Goal: Information Seeking & Learning: Learn about a topic

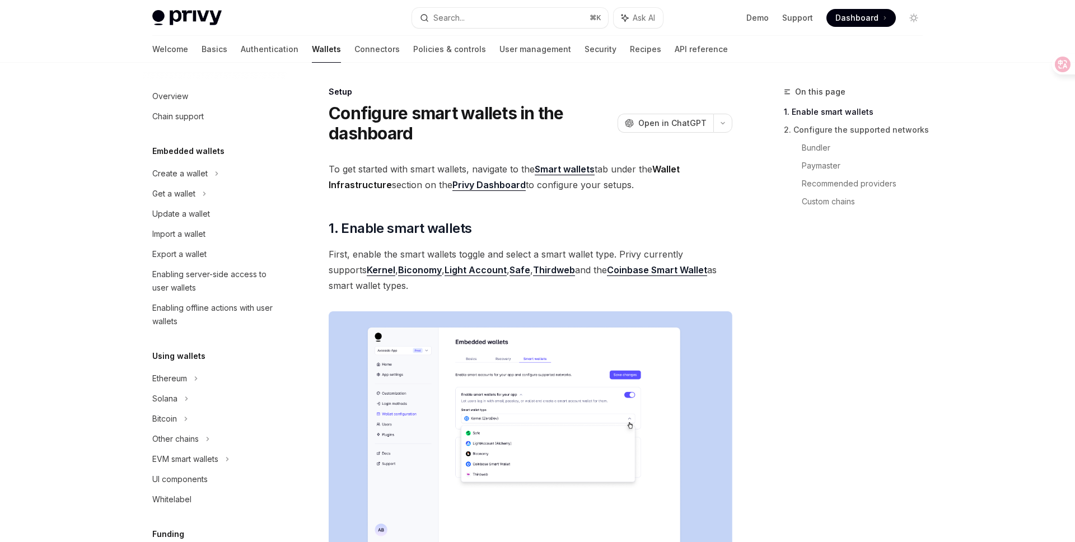
scroll to position [95, 0]
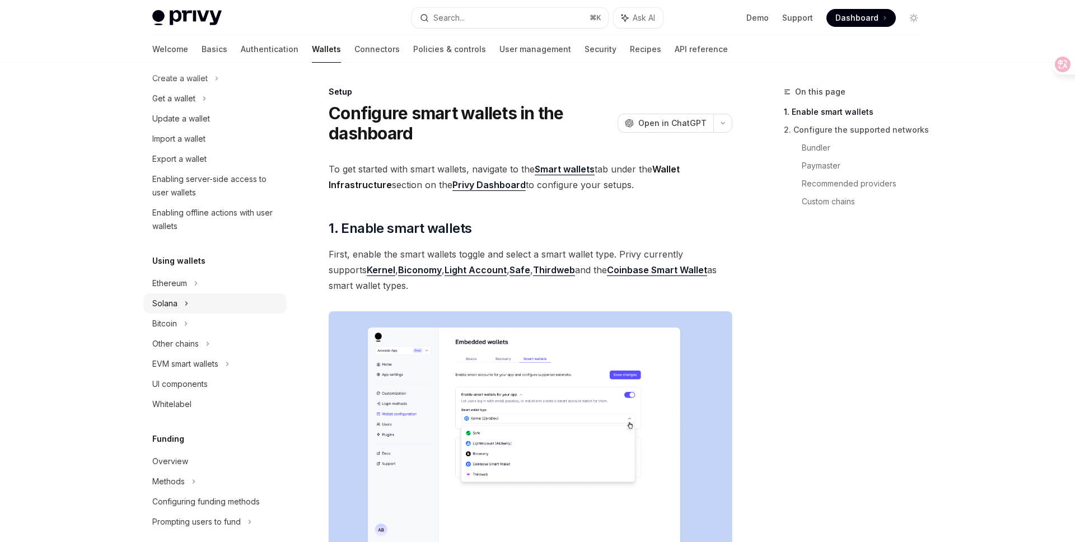
click at [202, 105] on icon at bounding box center [204, 98] width 4 height 13
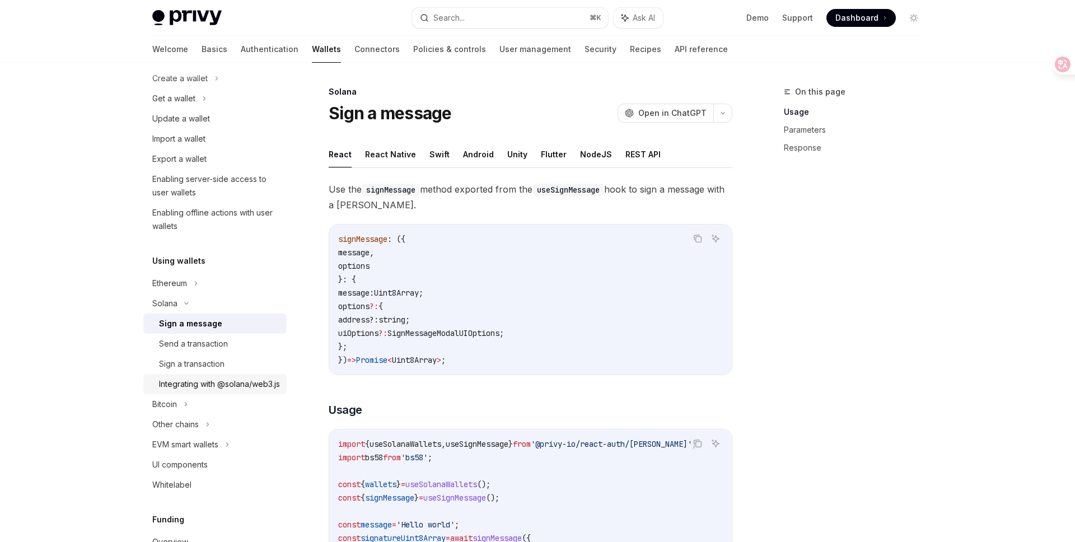
click at [205, 391] on div "Integrating with @solana/web3.js" at bounding box center [219, 383] width 121 height 13
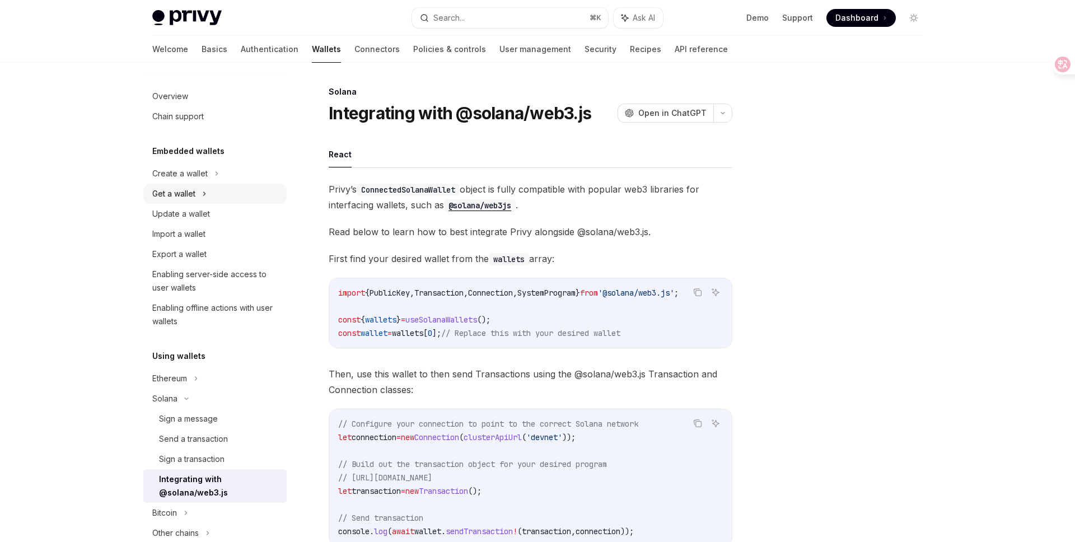
click at [207, 195] on div "Get a wallet" at bounding box center [214, 194] width 143 height 20
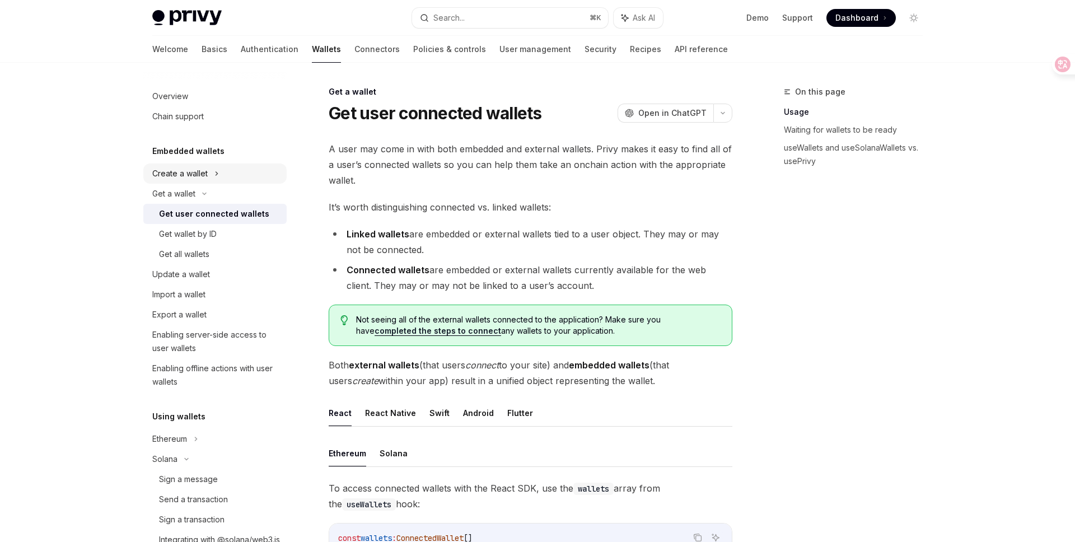
click at [207, 175] on div "Create a wallet" at bounding box center [214, 173] width 143 height 20
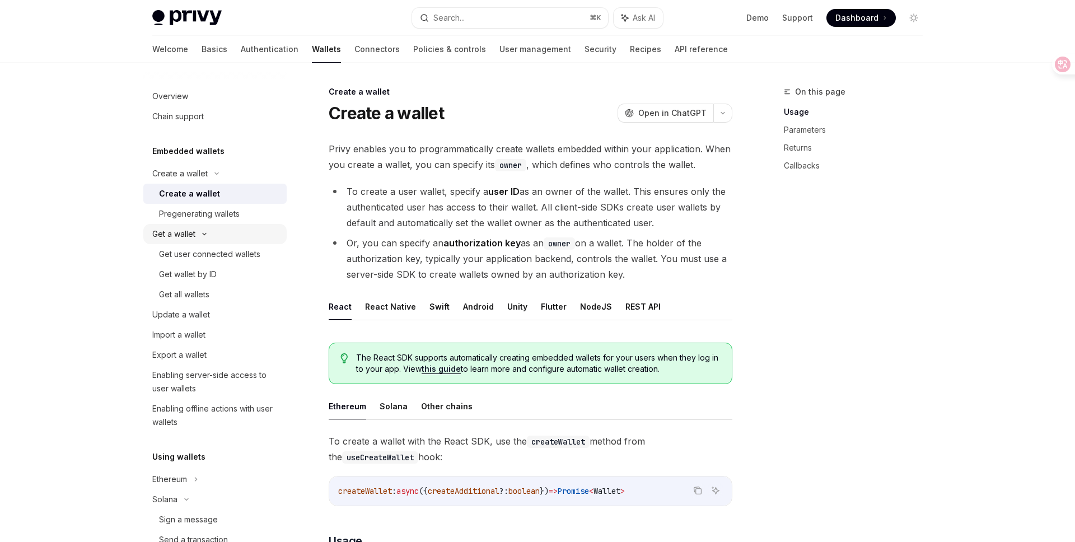
click at [199, 234] on icon at bounding box center [204, 234] width 13 height 4
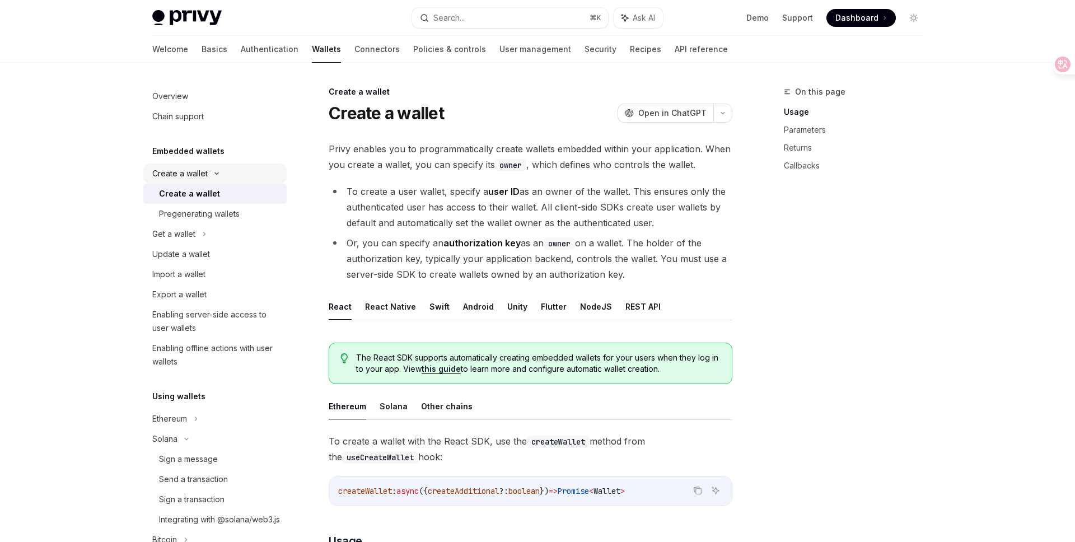
click at [213, 176] on div "Create a wallet" at bounding box center [214, 173] width 143 height 20
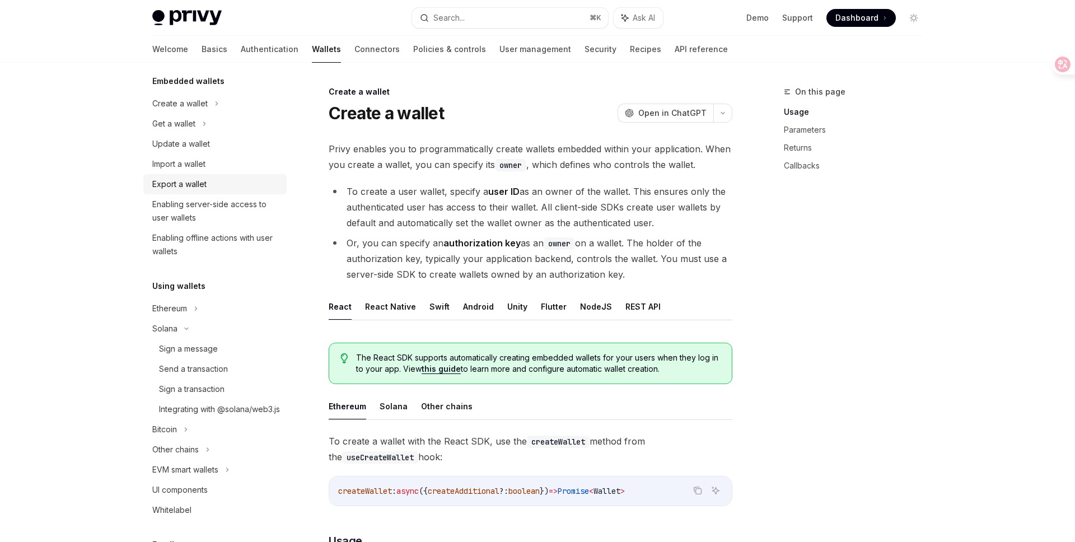
scroll to position [66, 0]
click at [212, 208] on div "Enabling server-side access to user wallets" at bounding box center [216, 214] width 128 height 27
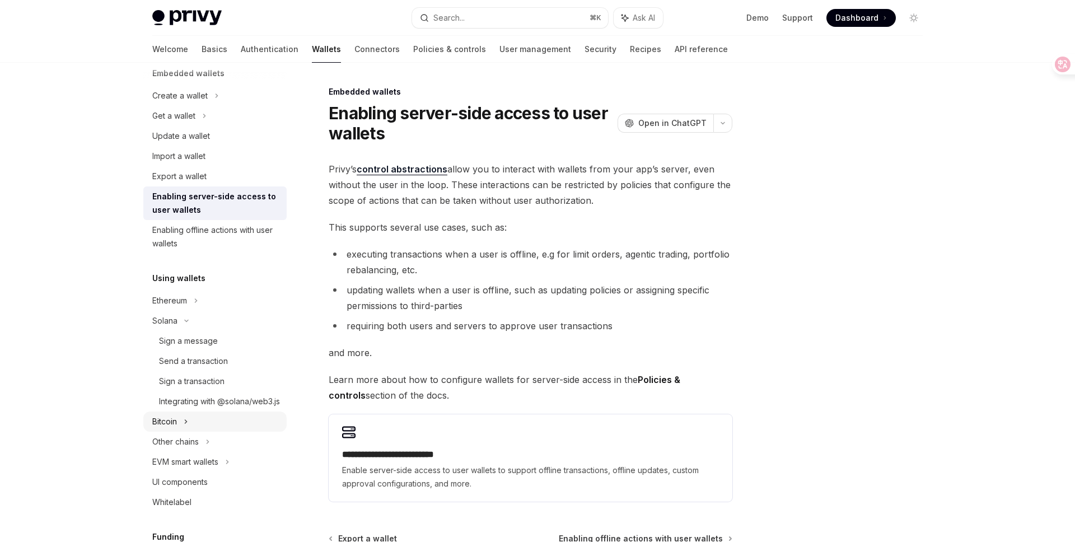
scroll to position [72, 0]
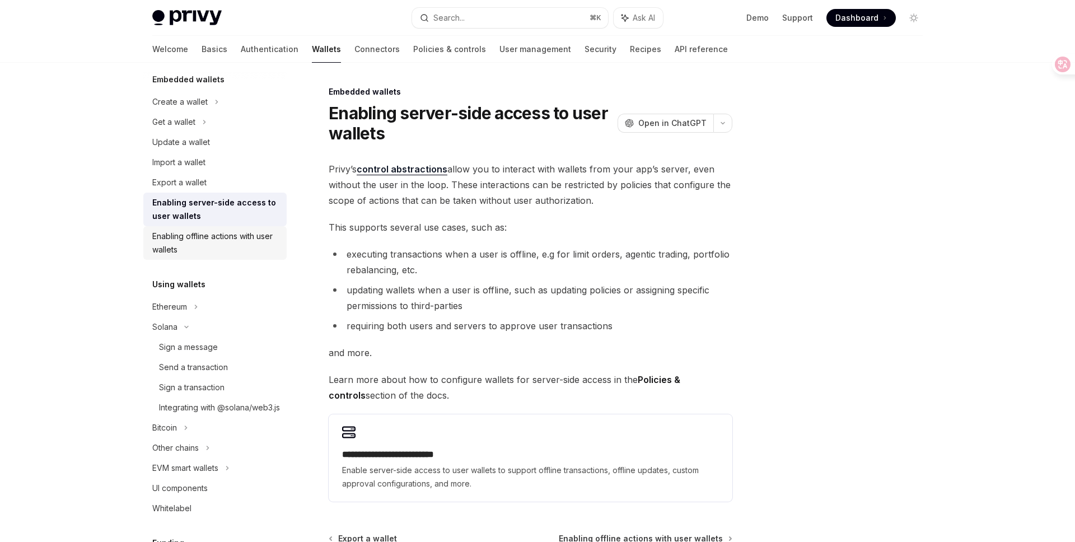
click at [201, 244] on div "Enabling offline actions with user wallets" at bounding box center [216, 242] width 128 height 27
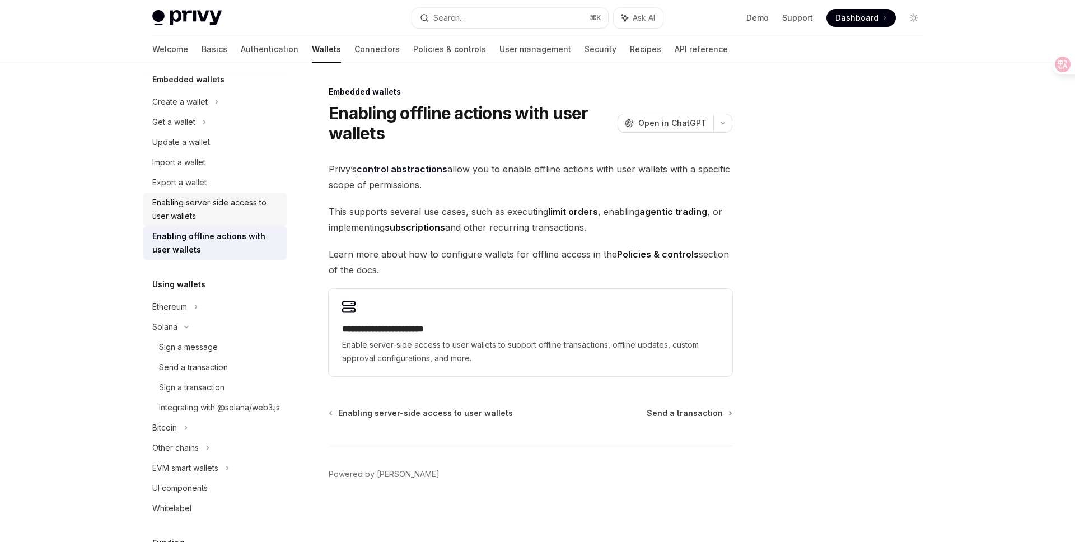
click at [196, 213] on div "Enabling server-side access to user wallets" at bounding box center [216, 209] width 128 height 27
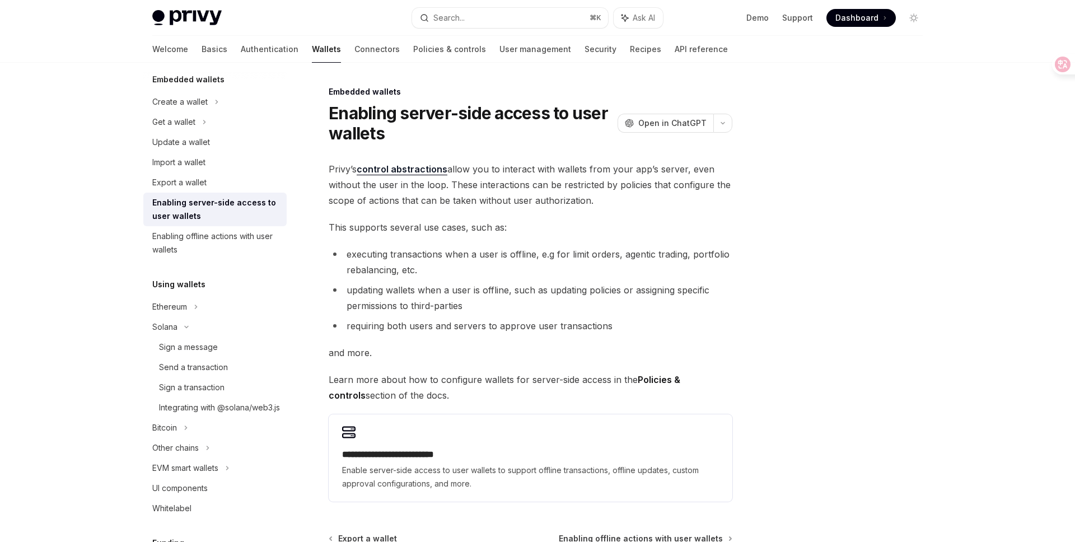
click at [216, 207] on div "Enabling server-side access to user wallets" at bounding box center [216, 209] width 128 height 27
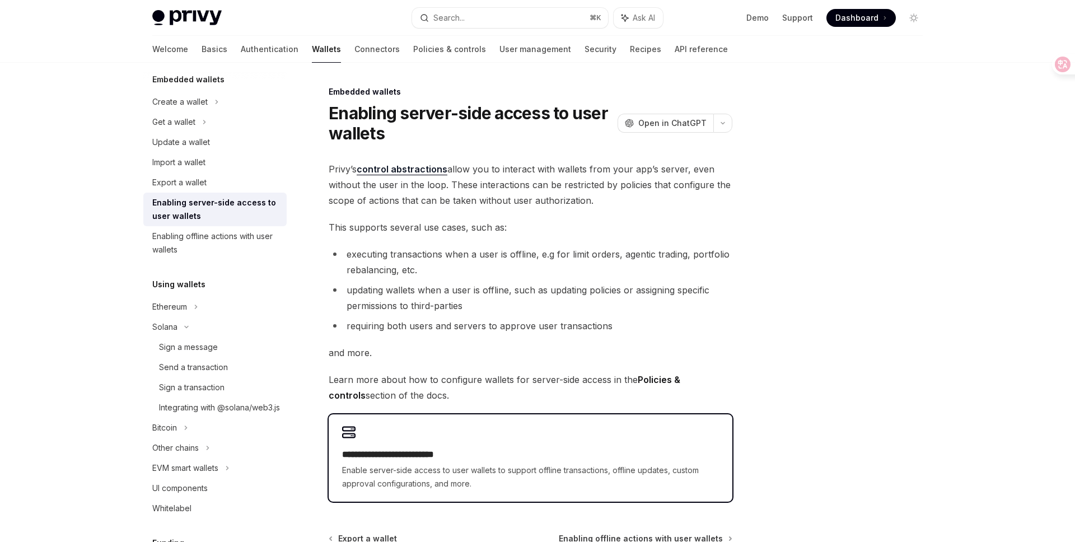
scroll to position [16, 0]
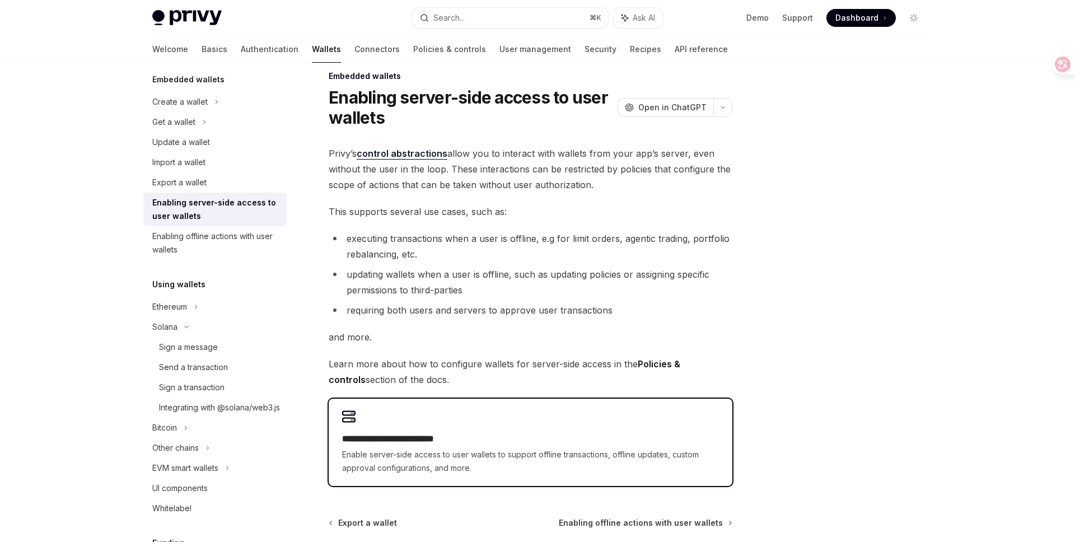
click at [477, 438] on h2 "**********" at bounding box center [530, 438] width 377 height 13
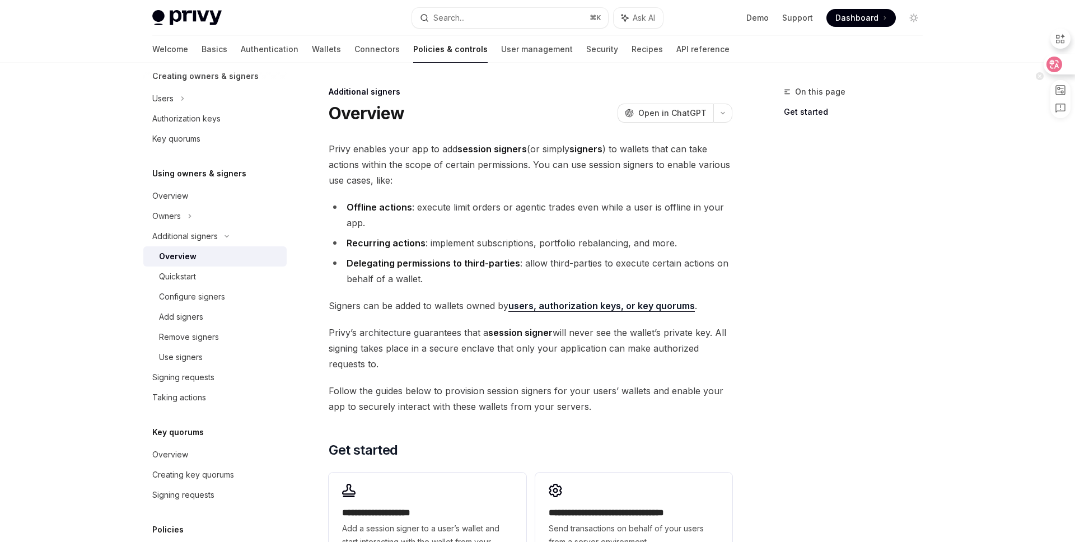
click at [1058, 67] on icon at bounding box center [1054, 64] width 10 height 9
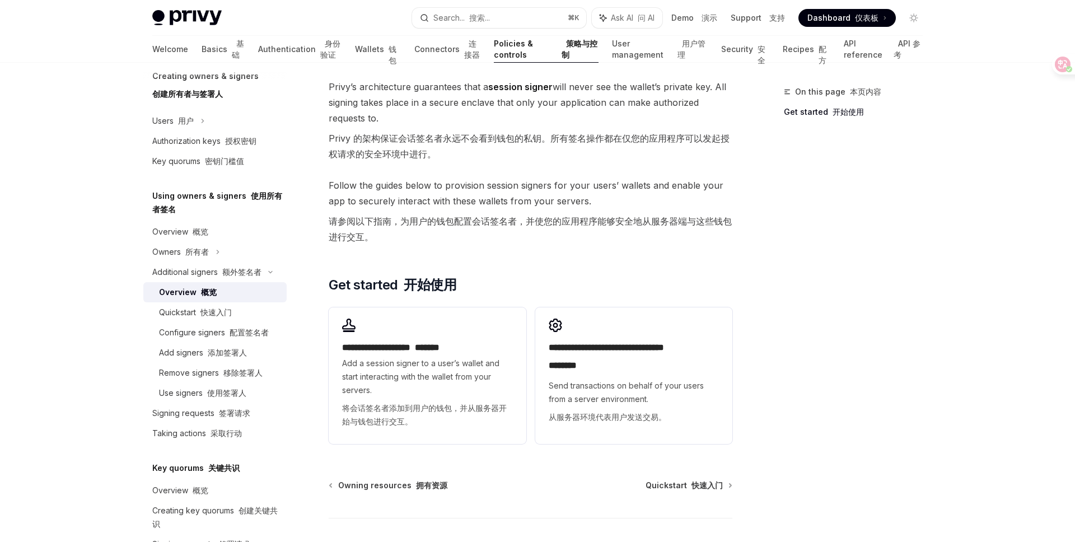
scroll to position [395, 0]
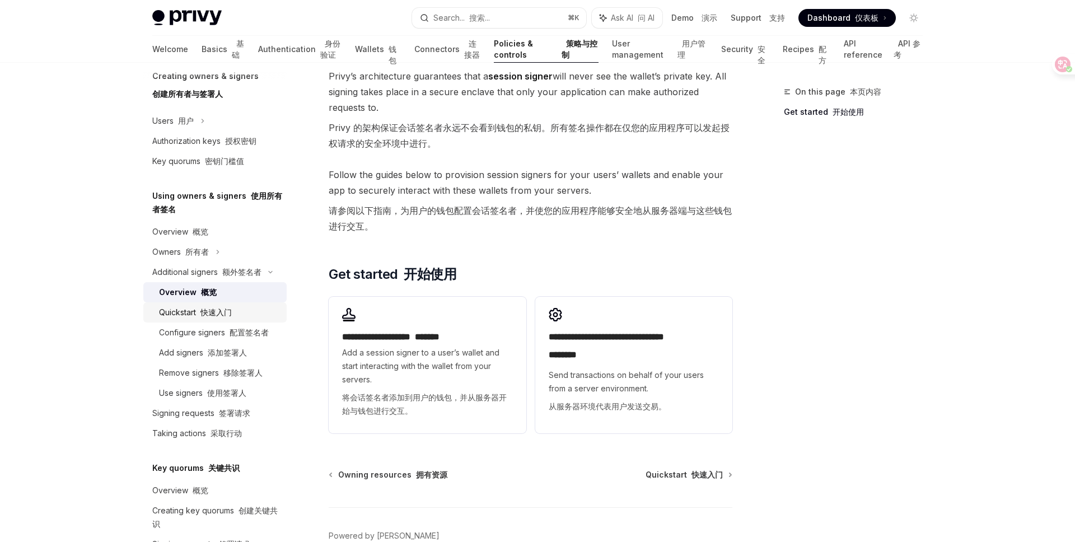
click at [249, 308] on div "Quickstart 快速入门" at bounding box center [219, 312] width 121 height 13
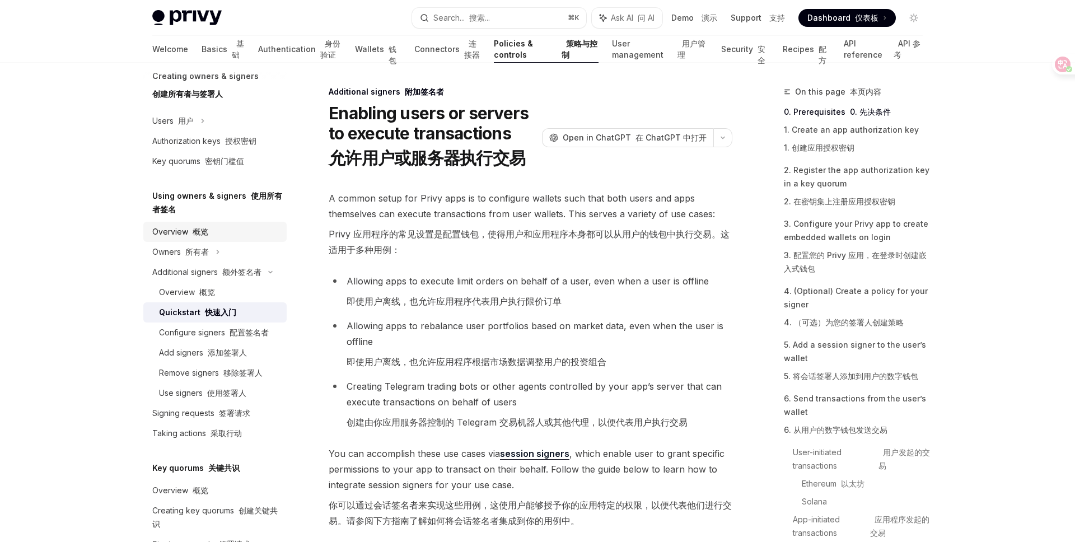
click at [194, 234] on font "概览" at bounding box center [201, 232] width 16 height 10
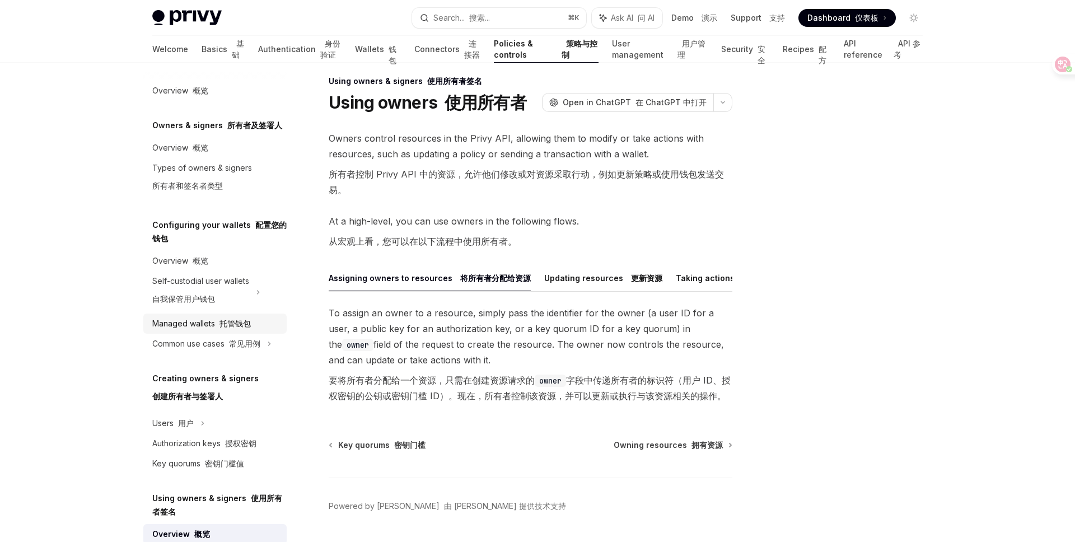
click at [247, 321] on font "托管钱包" at bounding box center [234, 323] width 31 height 10
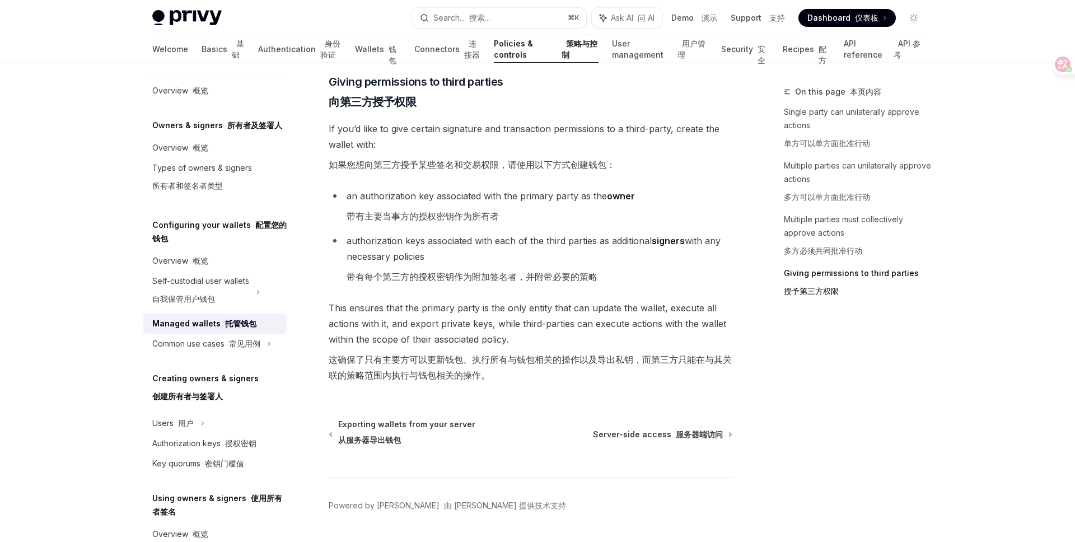
scroll to position [1010, 0]
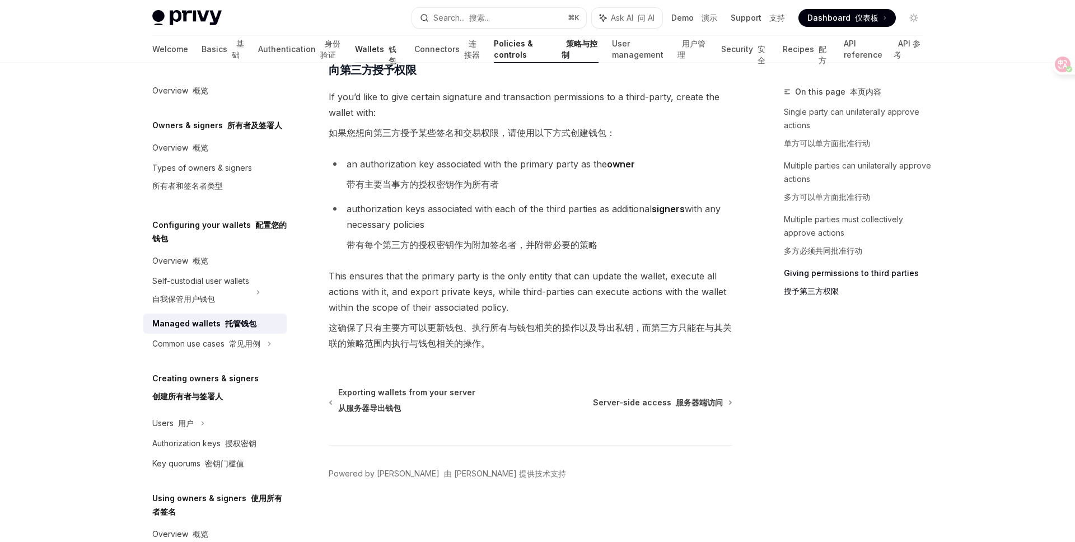
click at [355, 47] on link "Wallets 钱包" at bounding box center [378, 49] width 46 height 27
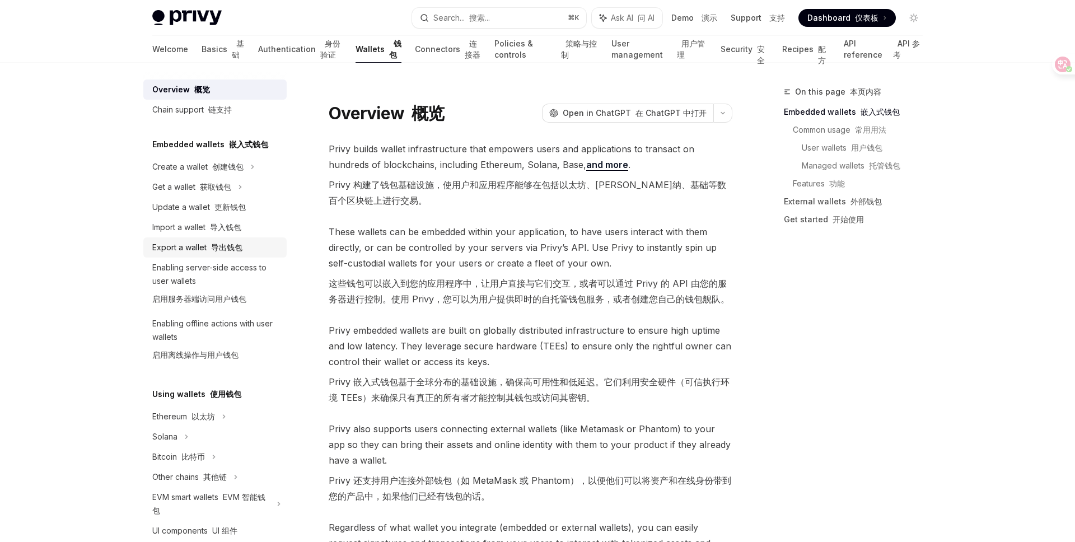
scroll to position [8, 0]
click at [248, 275] on div "Enabling server-side access to user wallets 启用服务器端访问用户钱包" at bounding box center [216, 284] width 128 height 49
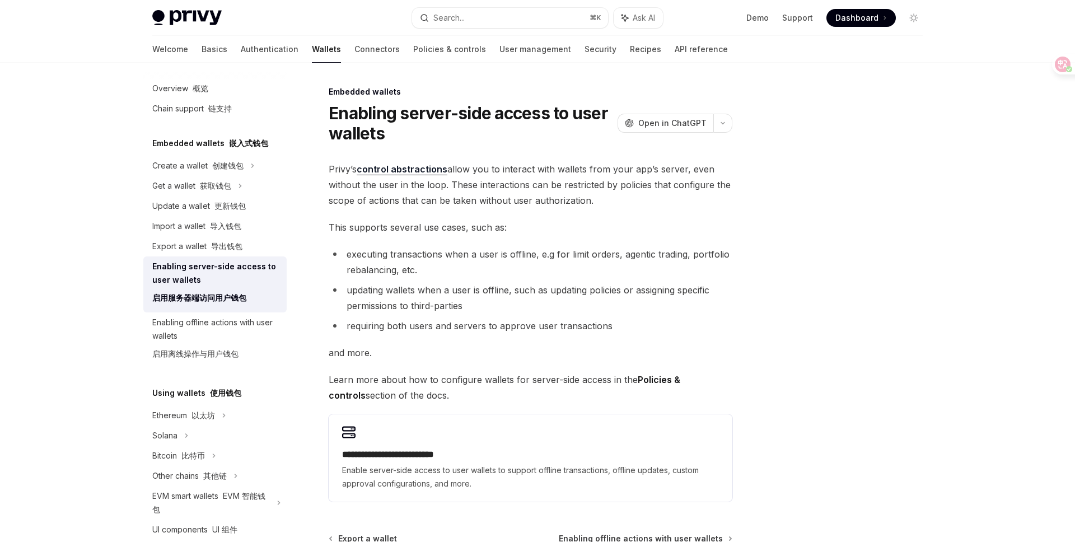
click at [248, 275] on div "Enabling server-side access to user wallets 启用服务器端访问用户钱包" at bounding box center [216, 284] width 128 height 49
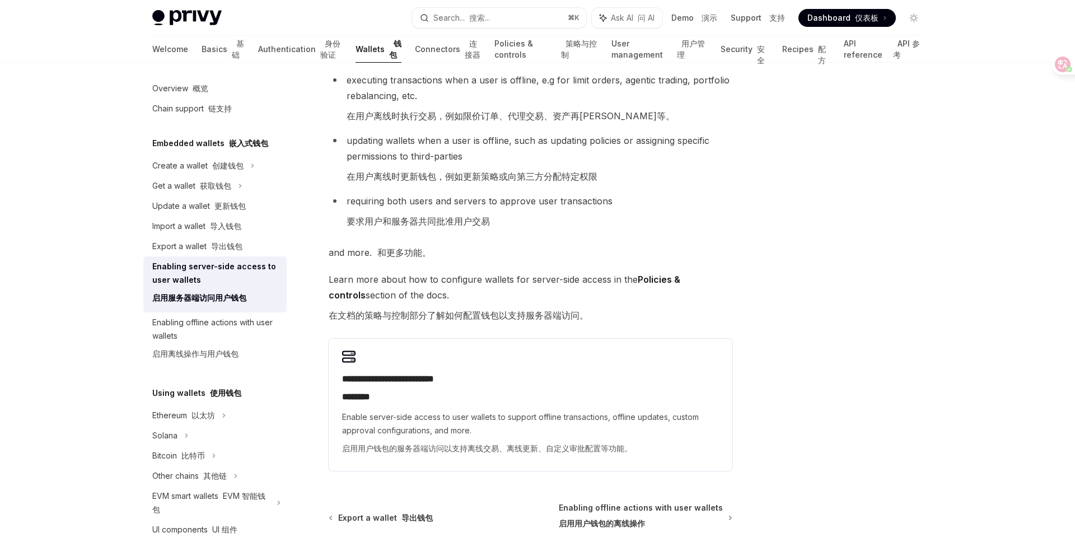
scroll to position [241, 0]
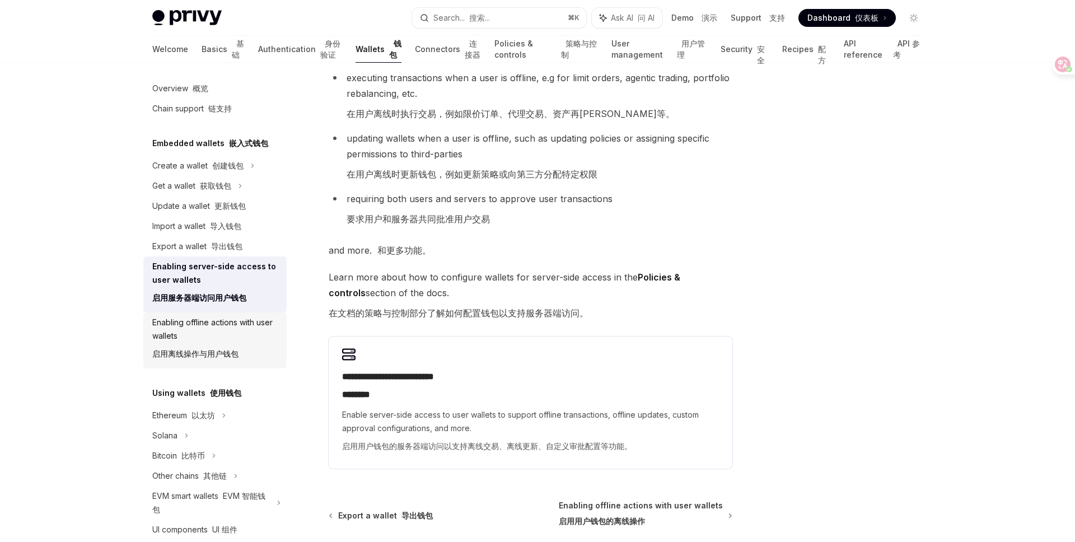
click at [218, 347] on font "启用离线操作与用户钱包" at bounding box center [195, 353] width 86 height 13
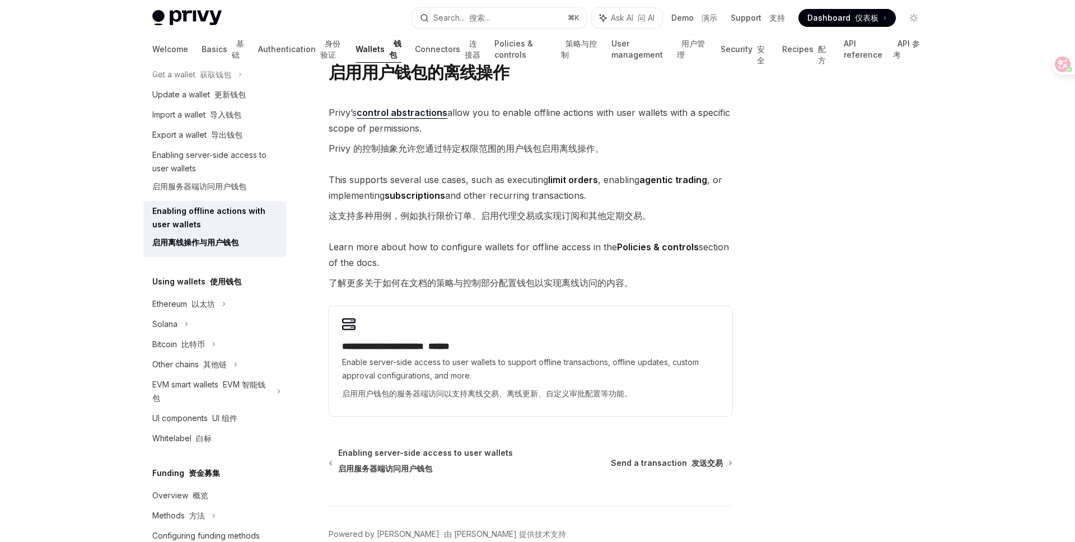
scroll to position [120, 0]
click at [200, 365] on font at bounding box center [201, 363] width 4 height 10
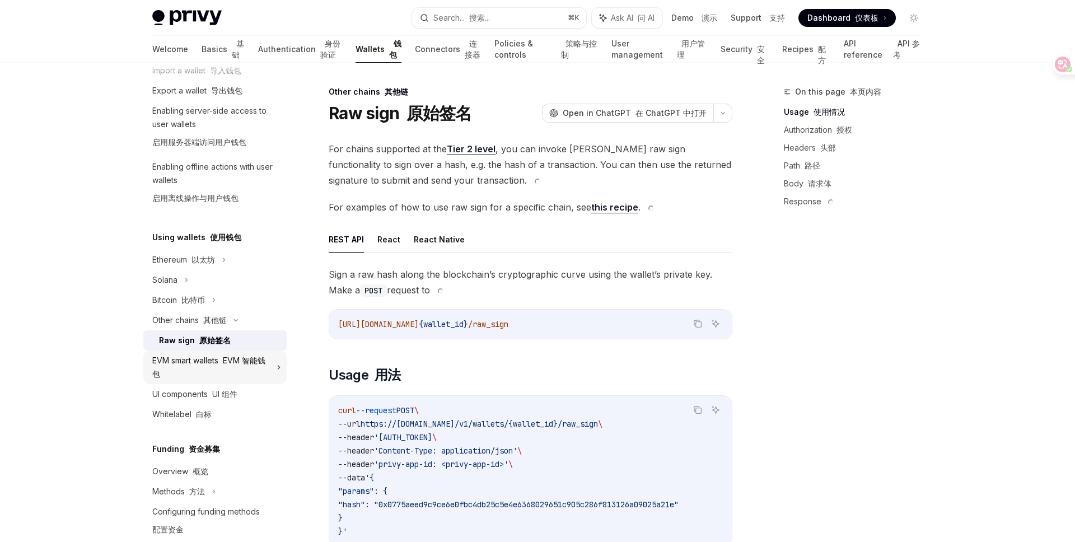
scroll to position [198, 0]
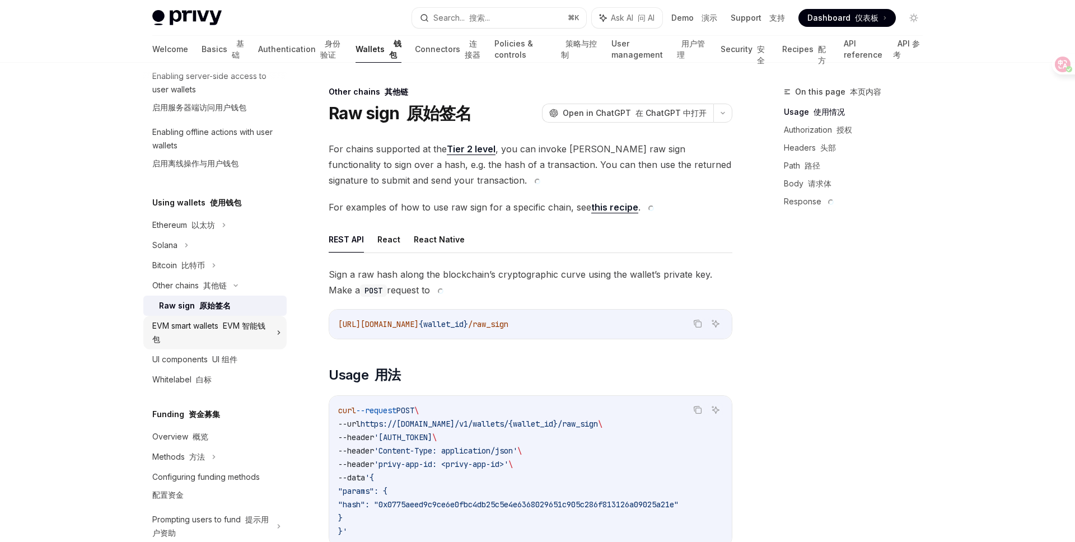
click at [239, 326] on font "EVM 智能钱包" at bounding box center [208, 332] width 113 height 23
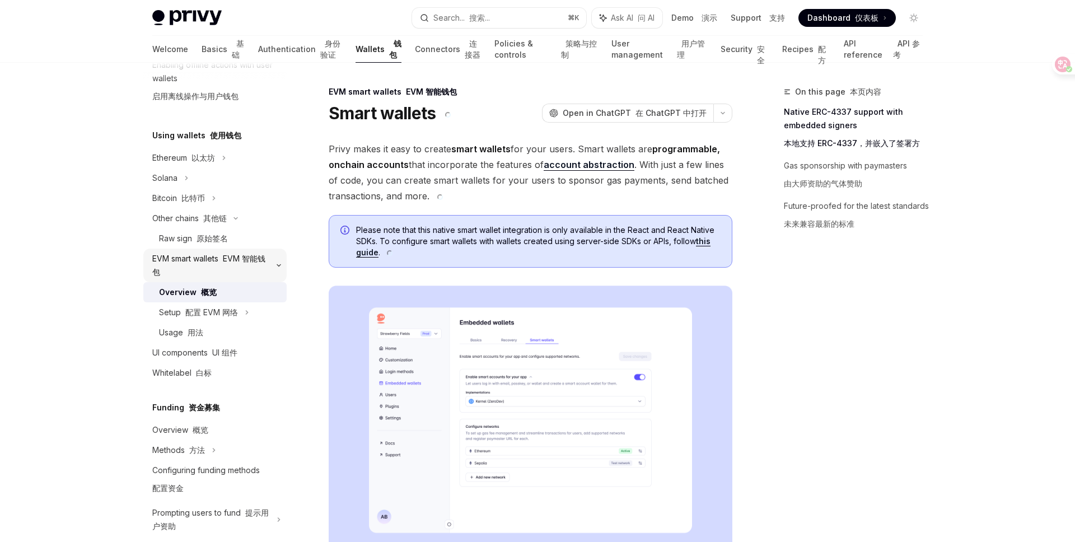
scroll to position [274, 0]
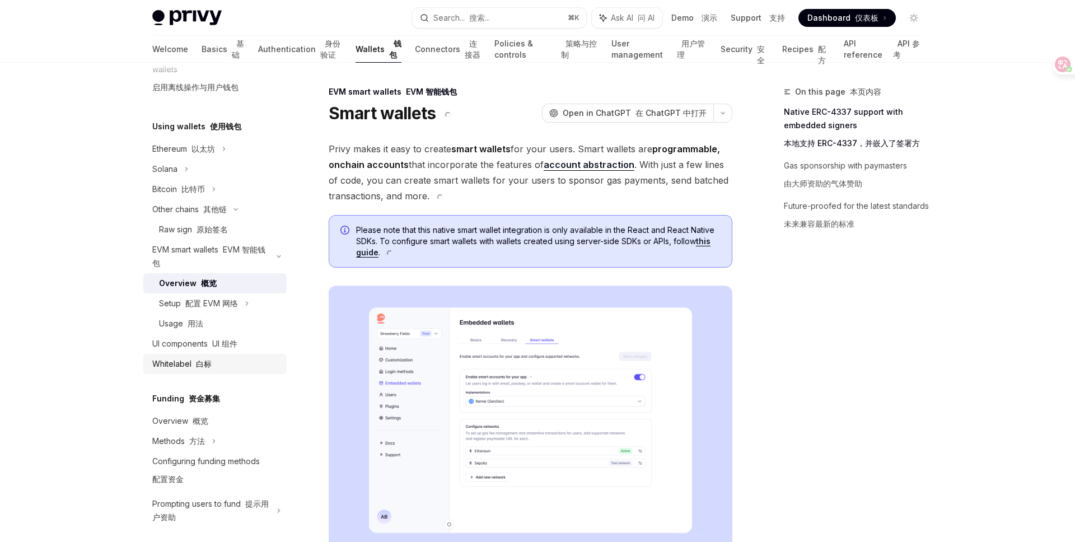
click at [234, 365] on div "Whitelabel 白标" at bounding box center [216, 363] width 128 height 13
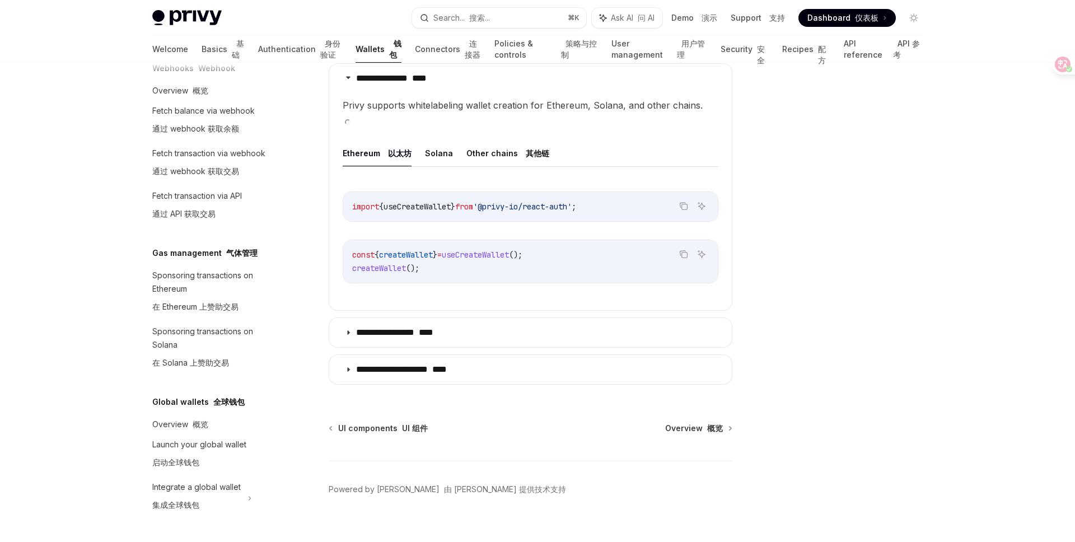
scroll to position [436, 0]
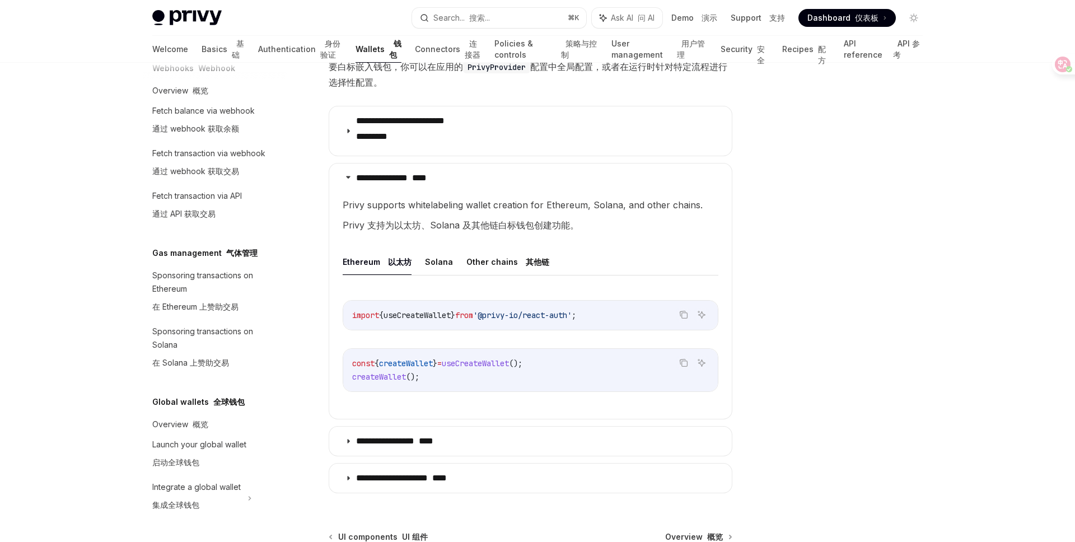
click at [246, 357] on div "Sponsoring transactions on [PERSON_NAME] 在 Solana 上赞助交易" at bounding box center [216, 349] width 128 height 49
type textarea "*"
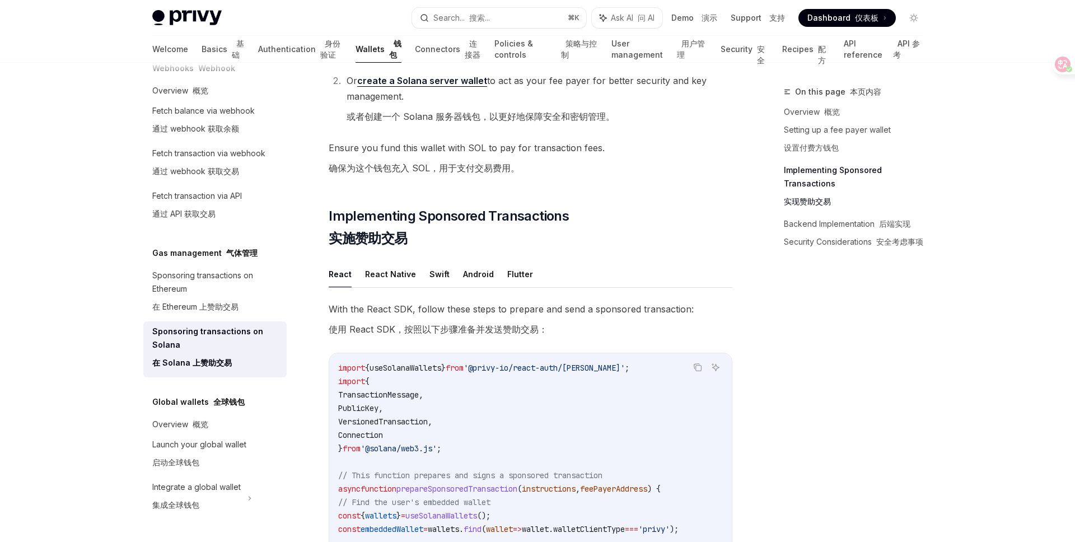
scroll to position [1165, 0]
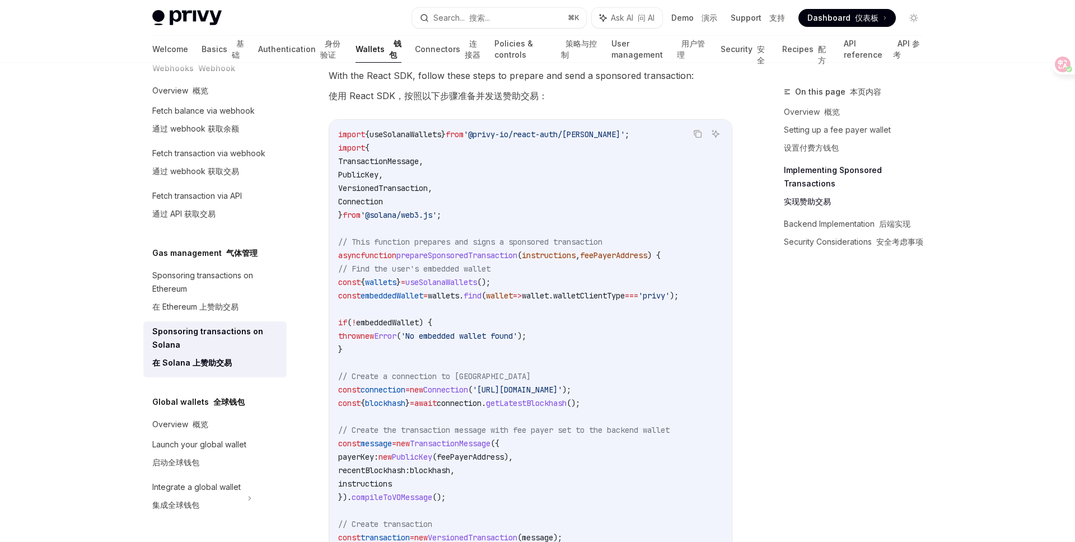
click at [545, 160] on code "import { useSolanaWallets } from '@privy-io/react-auth/solana' ; import { Trans…" at bounding box center [546, 551] width 416 height 846
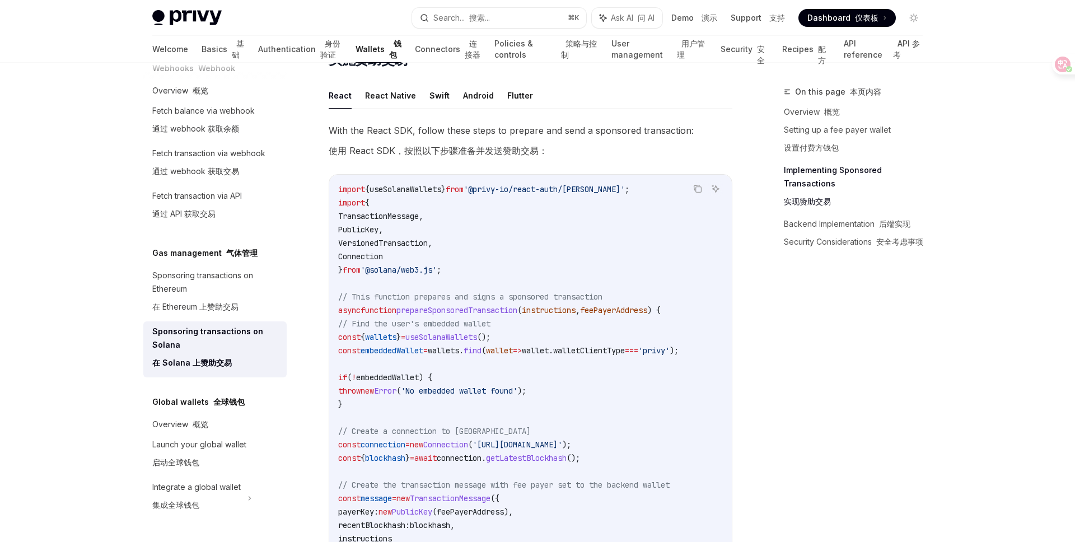
scroll to position [1310, 0]
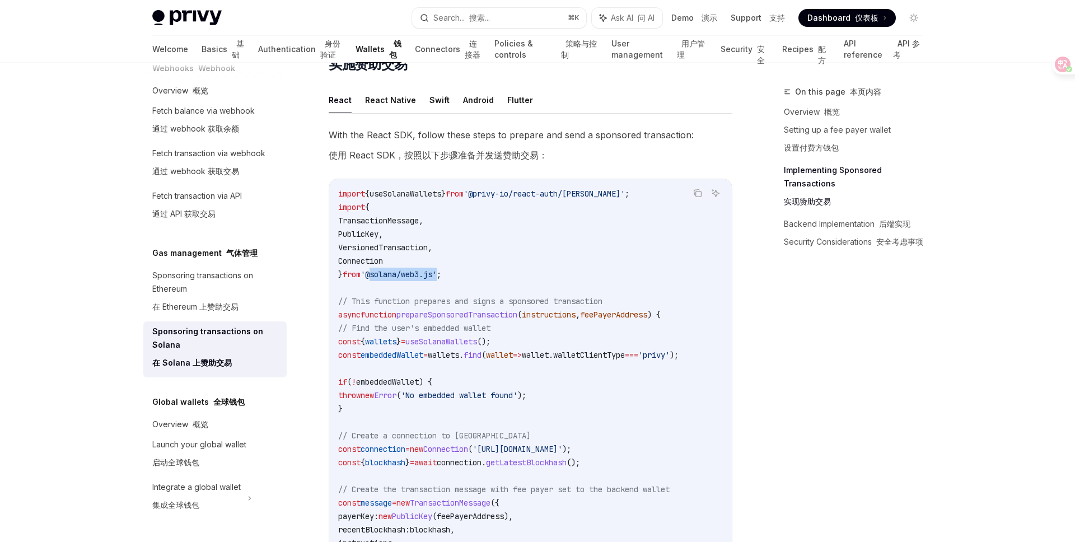
drag, startPoint x: 377, startPoint y: 280, endPoint x: 447, endPoint y: 279, distance: 70.0
click at [437, 279] on span "'@solana/web3.js'" at bounding box center [398, 274] width 76 height 10
copy span "@solana/web3.js"
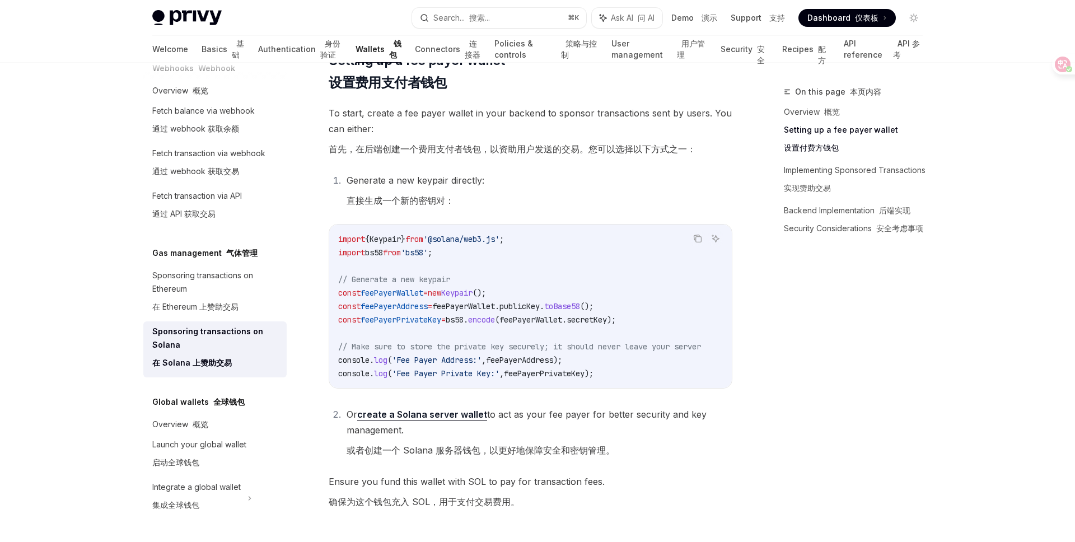
scroll to position [801, 0]
